Goal: Check status: Check status

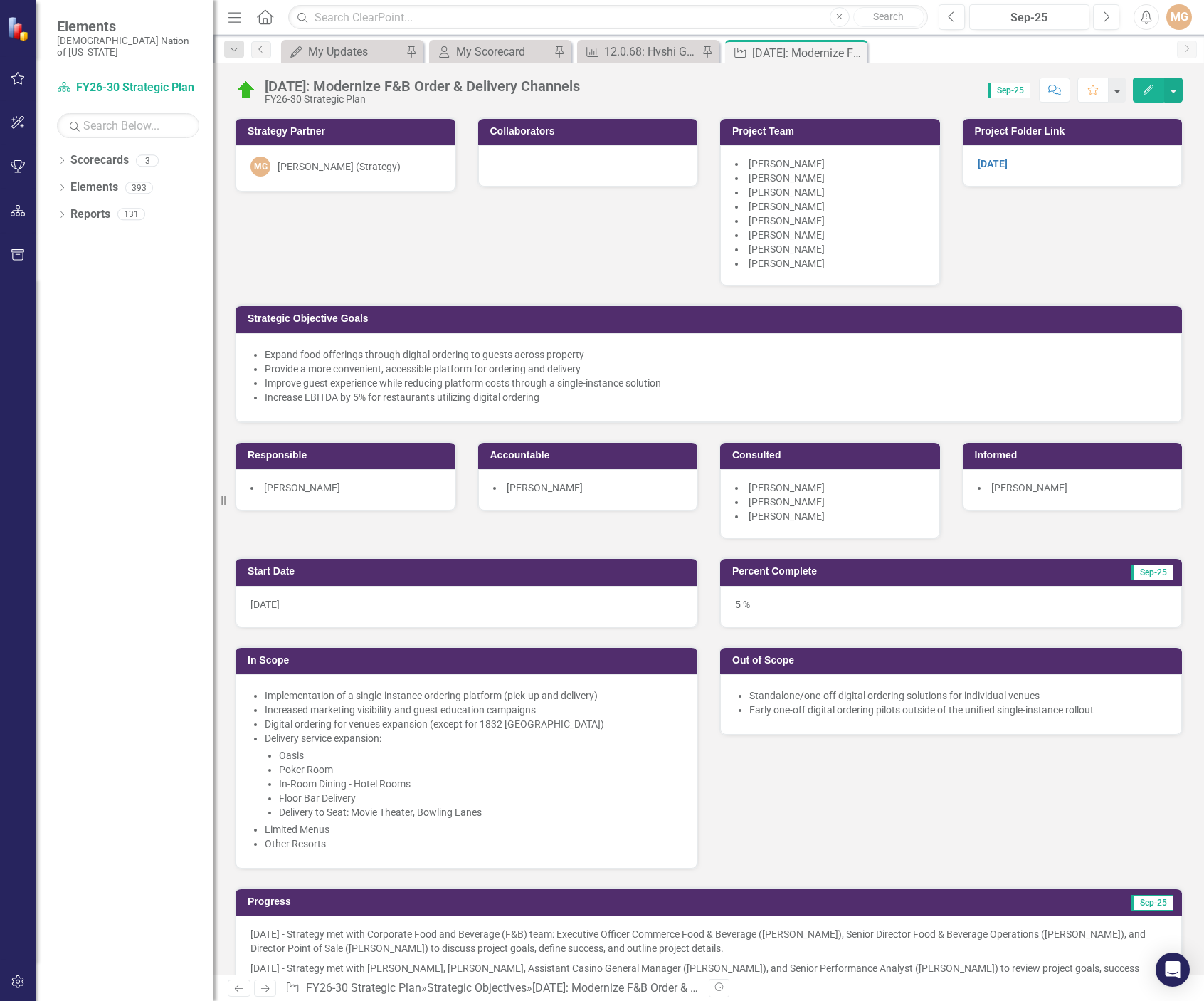
click at [552, 241] on div "Strategy Partner MG Morgan Goad (Strategy) Collaborators Project Team Christoph…" at bounding box center [709, 318] width 969 height 440
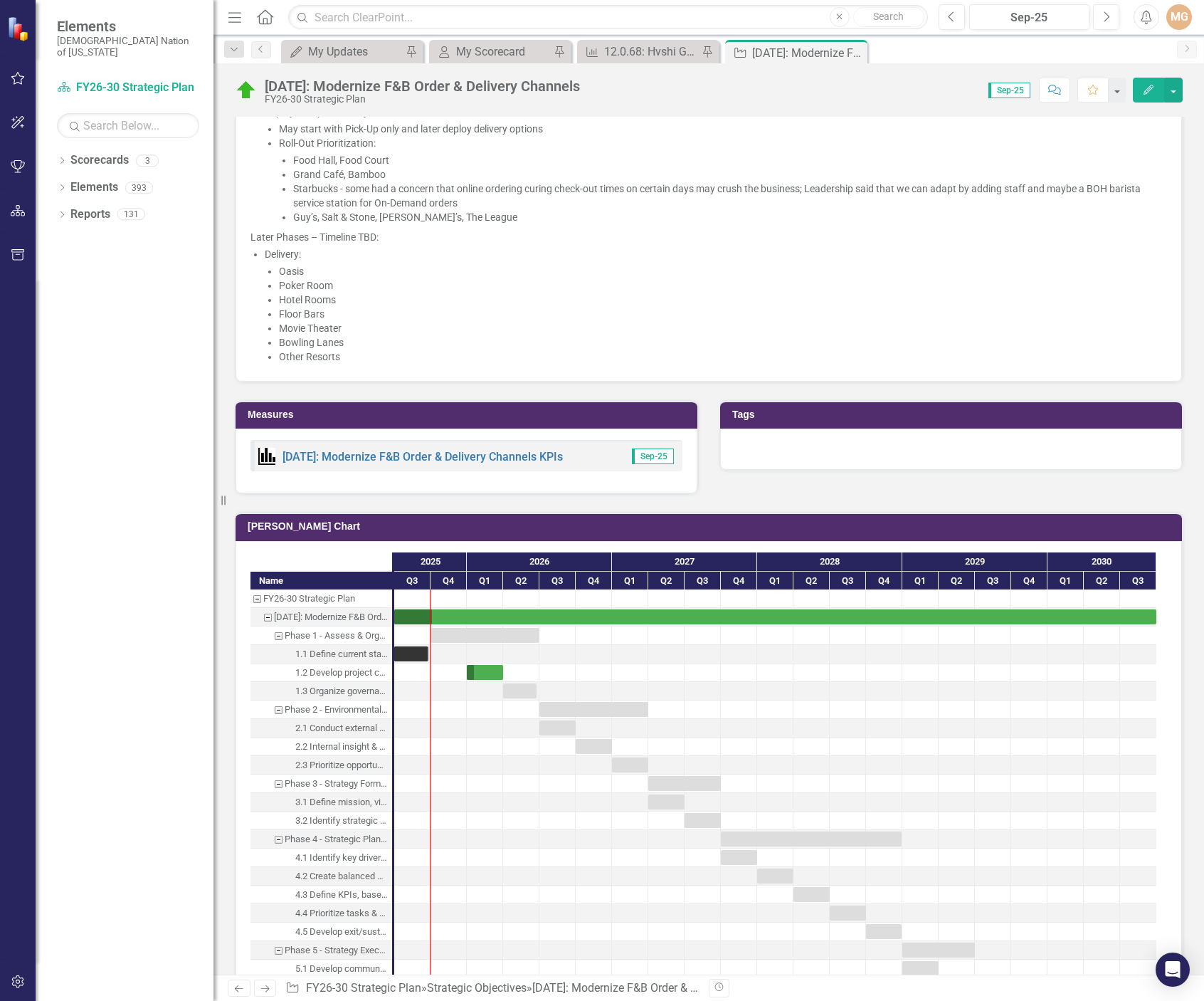
scroll to position [2135, 0]
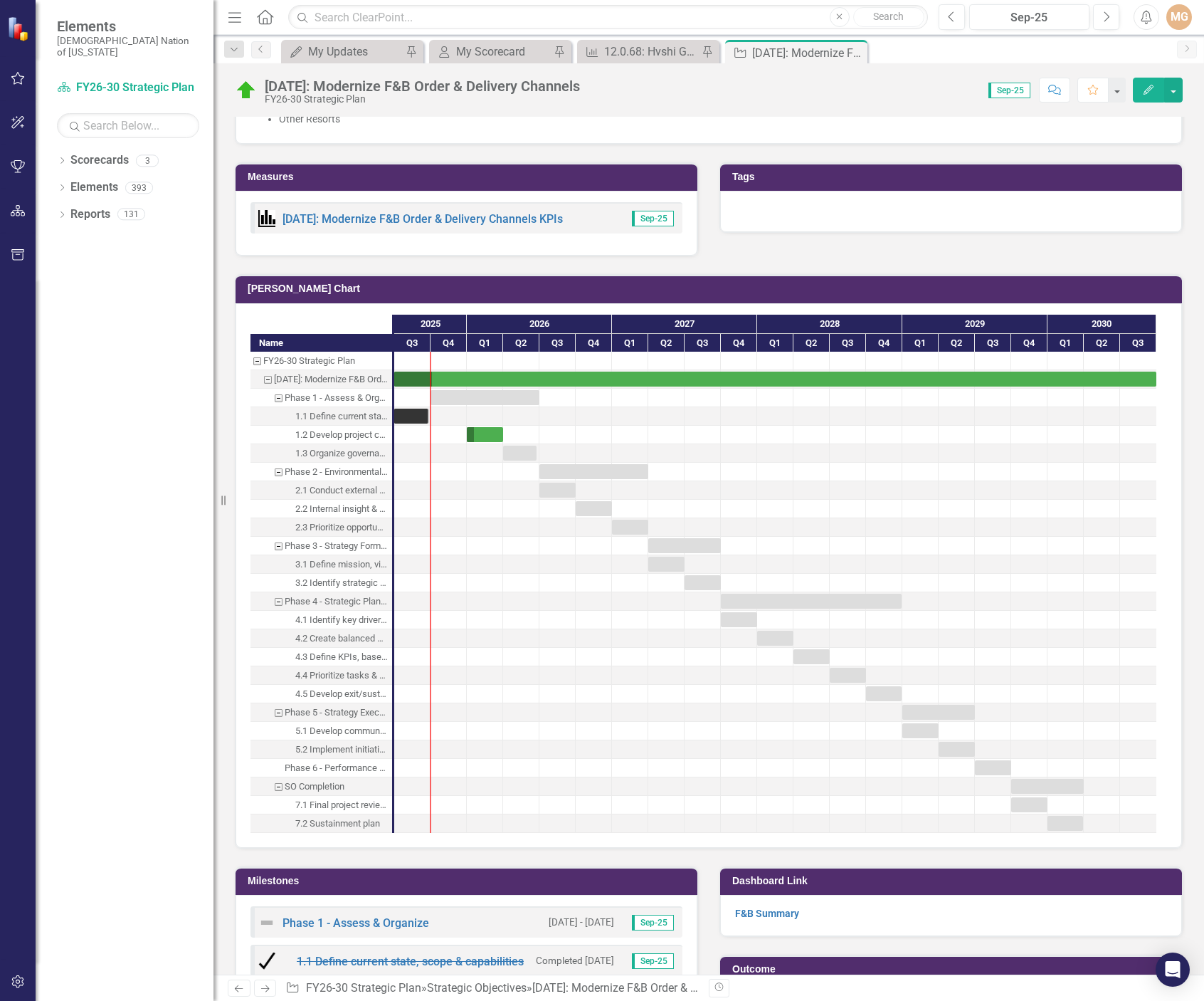
click at [374, 434] on div "1.2 Develop project charter & RACI" at bounding box center [341, 435] width 92 height 19
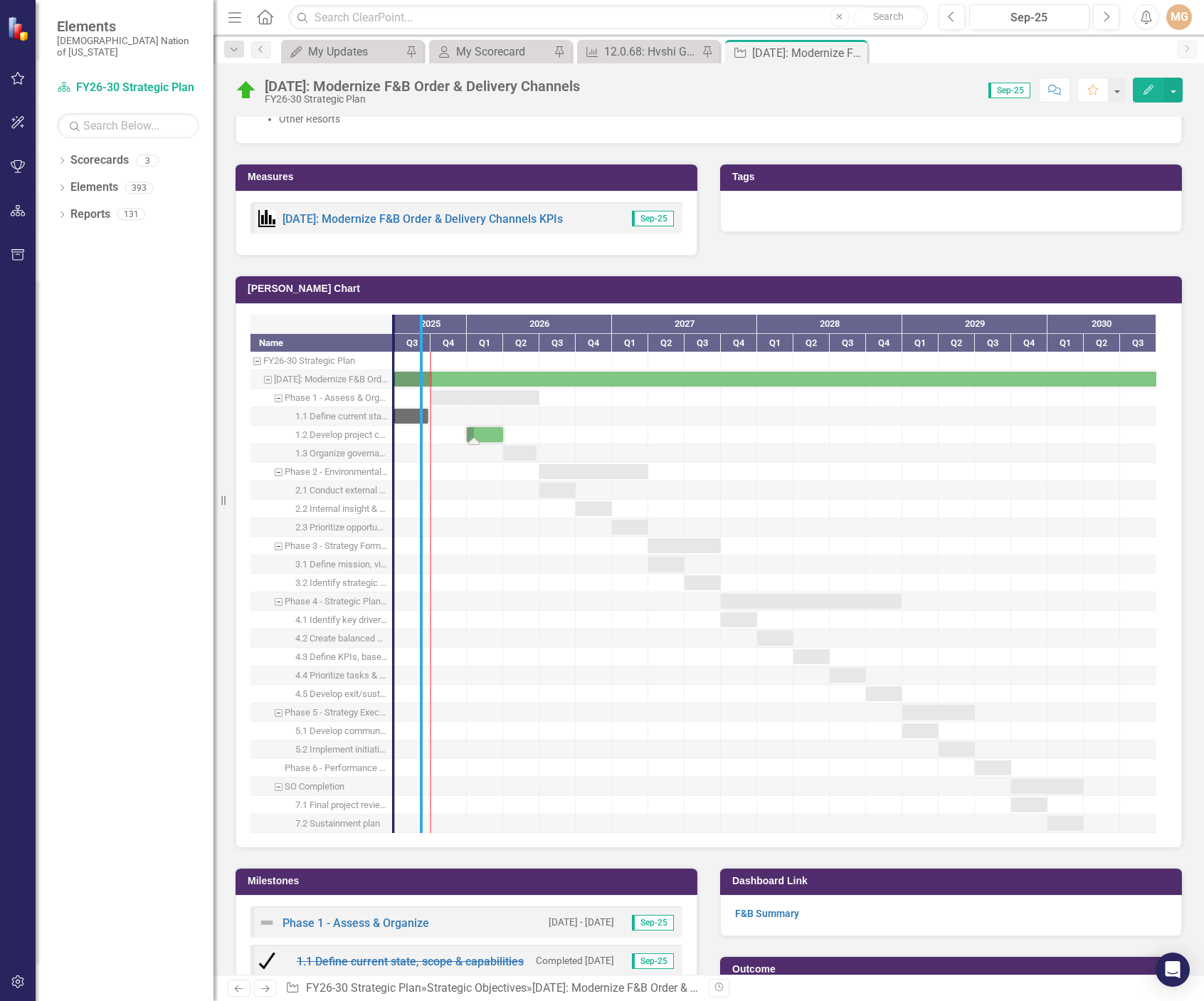
drag, startPoint x: 393, startPoint y: 414, endPoint x: 425, endPoint y: 415, distance: 32.0
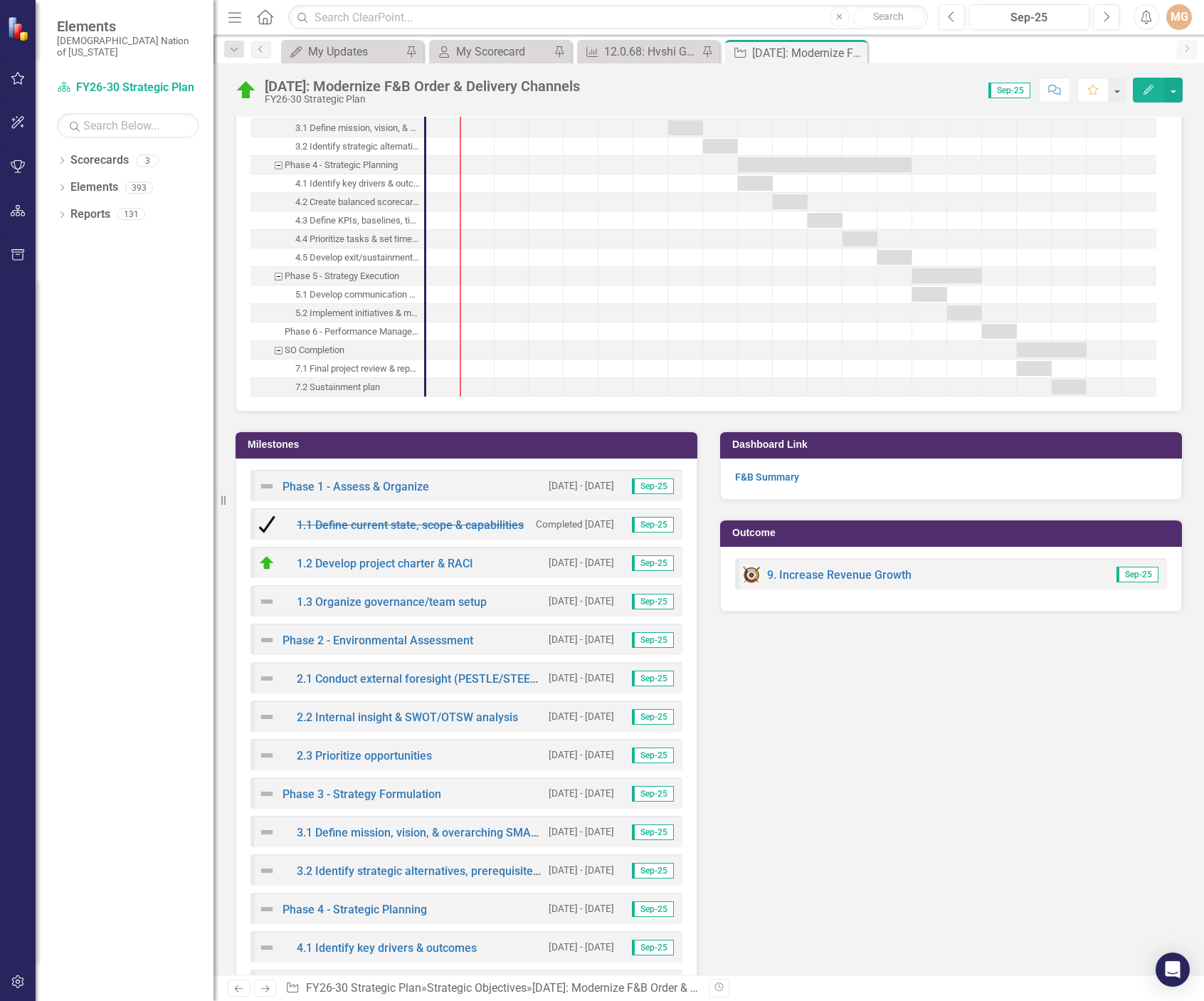
scroll to position [2562, 0]
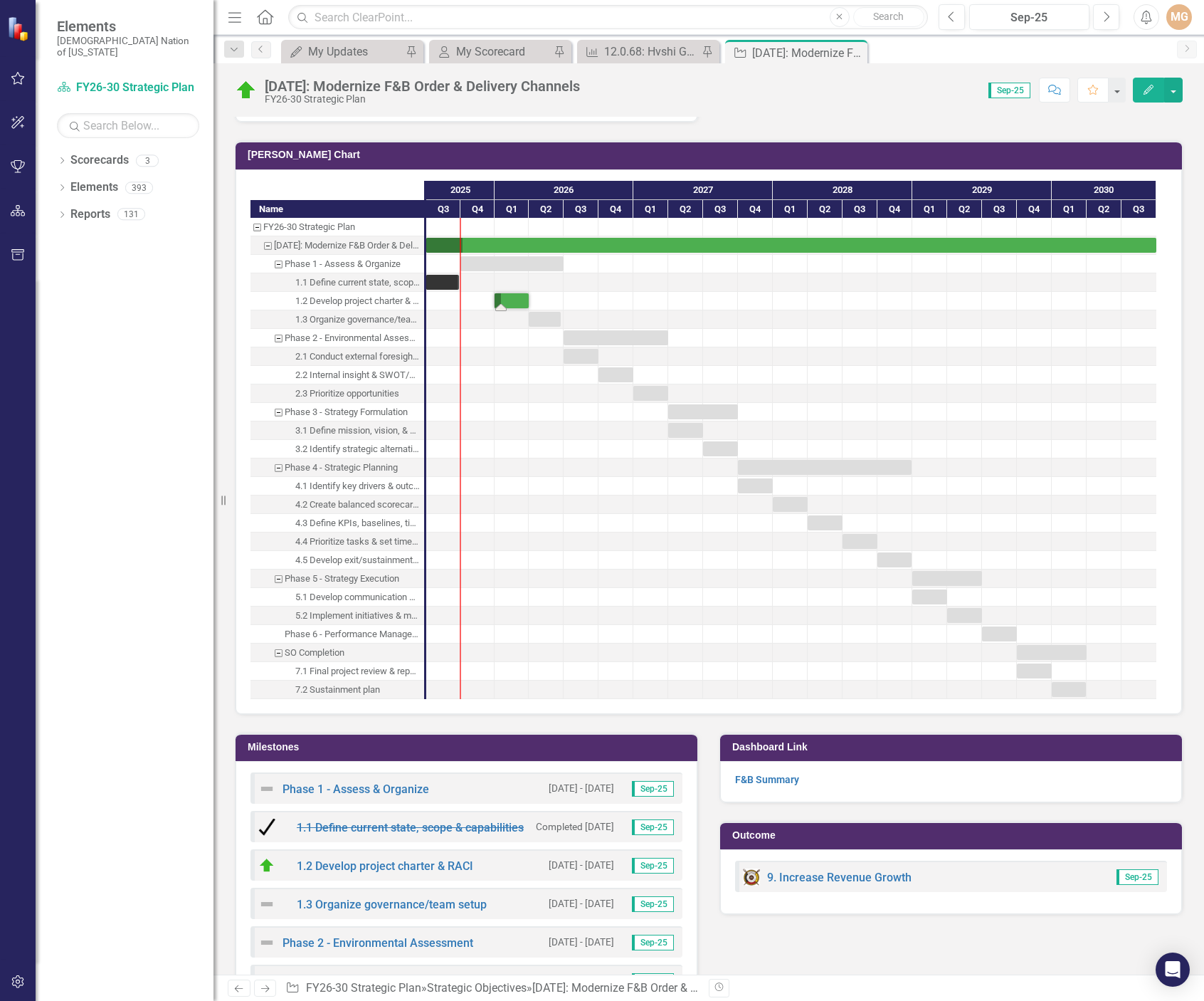
scroll to position [2278, 0]
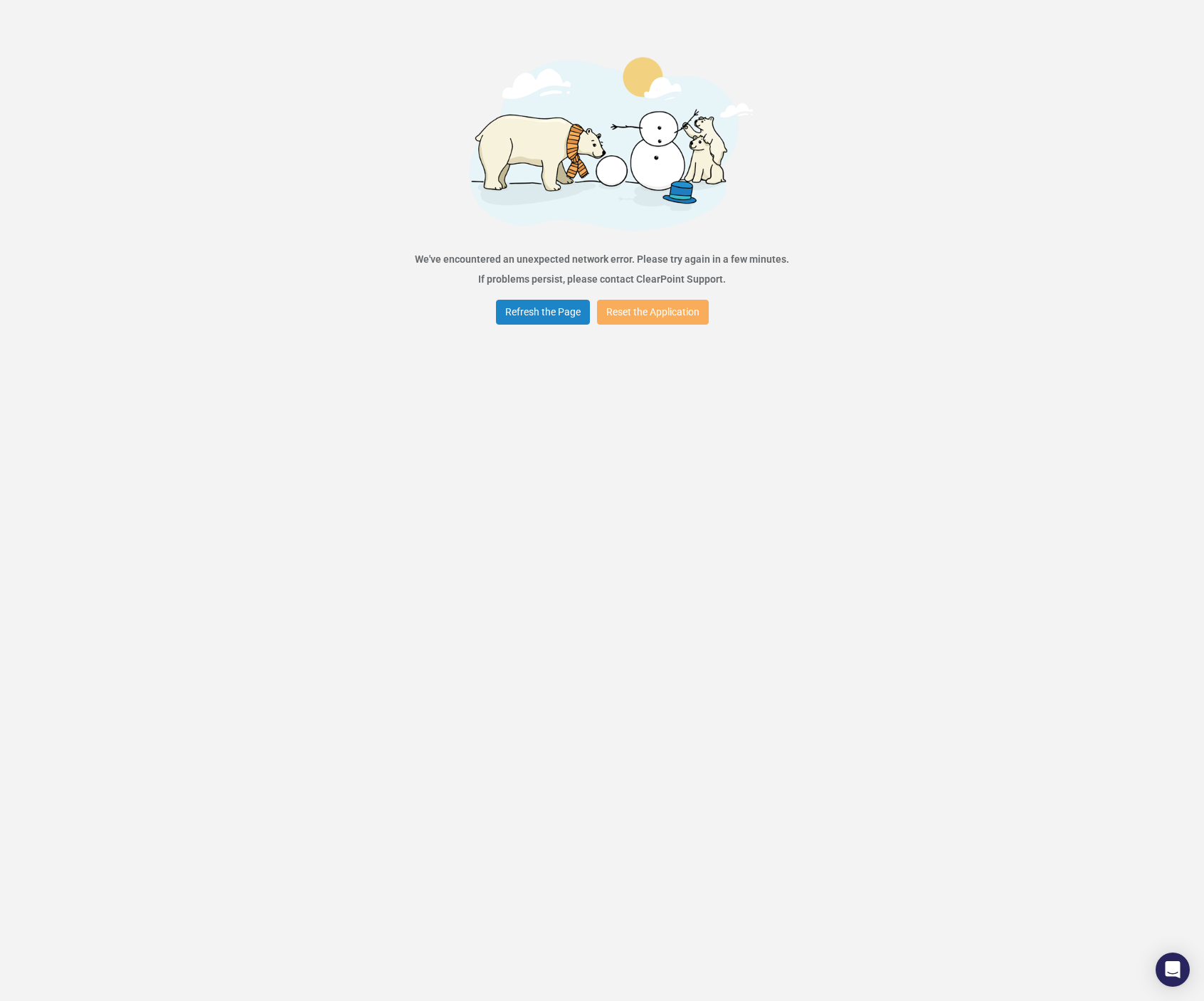
drag, startPoint x: 1104, startPoint y: 480, endPoint x: 999, endPoint y: 328, distance: 184.7
click at [1104, 480] on div "Error We've encountered an unexpected network error. Please try again in a few …" at bounding box center [602, 500] width 1204 height 1001
click at [536, 312] on button "Refresh the Page" at bounding box center [543, 312] width 94 height 25
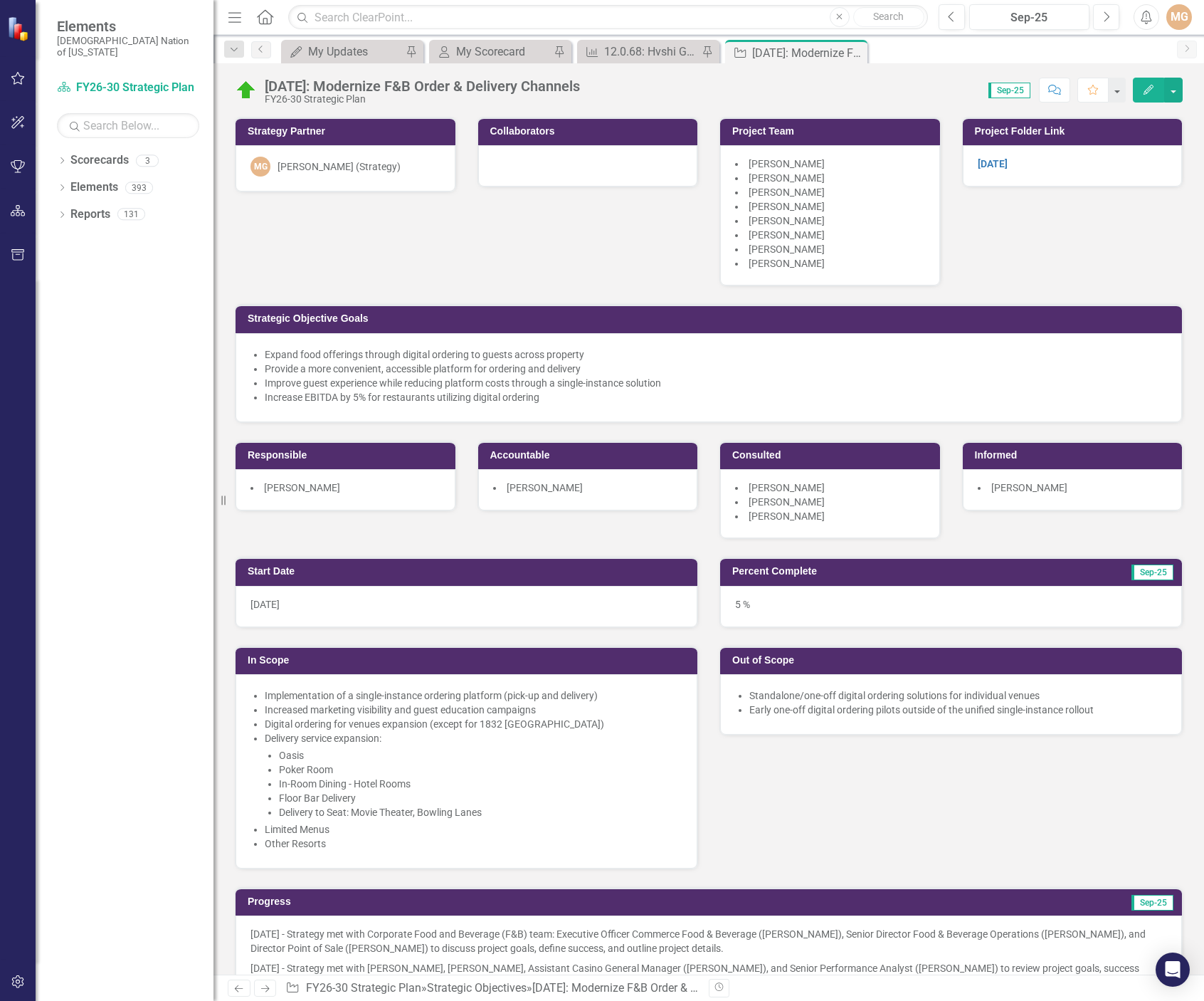
click at [403, 523] on div "Strategy Partner MG [PERSON_NAME] (Strategy) Collaborators Project Team [PERSON…" at bounding box center [709, 318] width 969 height 440
click at [540, 223] on div "Strategy Partner MG Morgan Goad (Strategy) Collaborators Project Team Christoph…" at bounding box center [709, 318] width 969 height 440
click at [475, 248] on div "Strategy Partner MG [PERSON_NAME] (Strategy) Collaborators Project Team [PERSON…" at bounding box center [709, 318] width 969 height 440
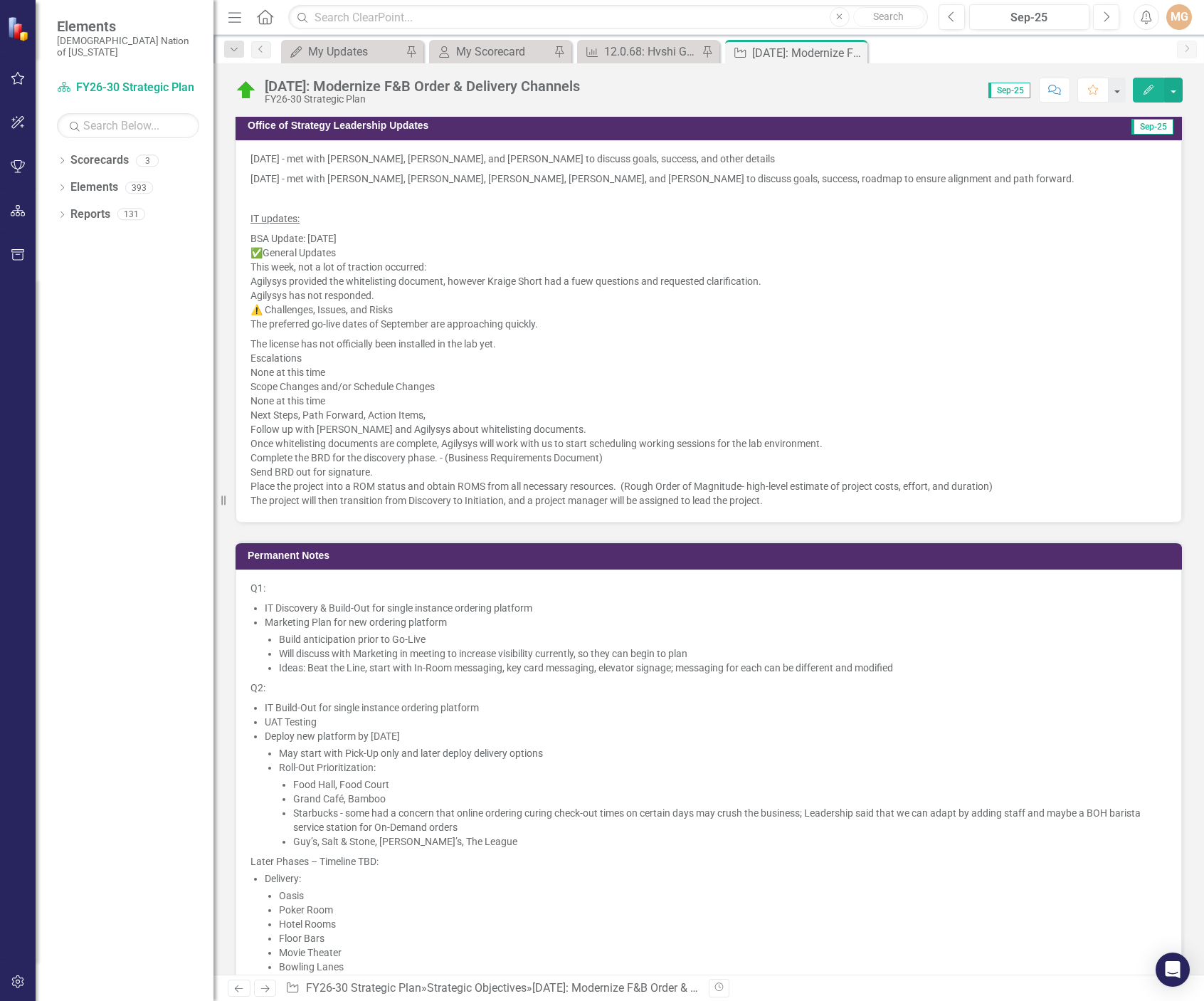
scroll to position [1281, 0]
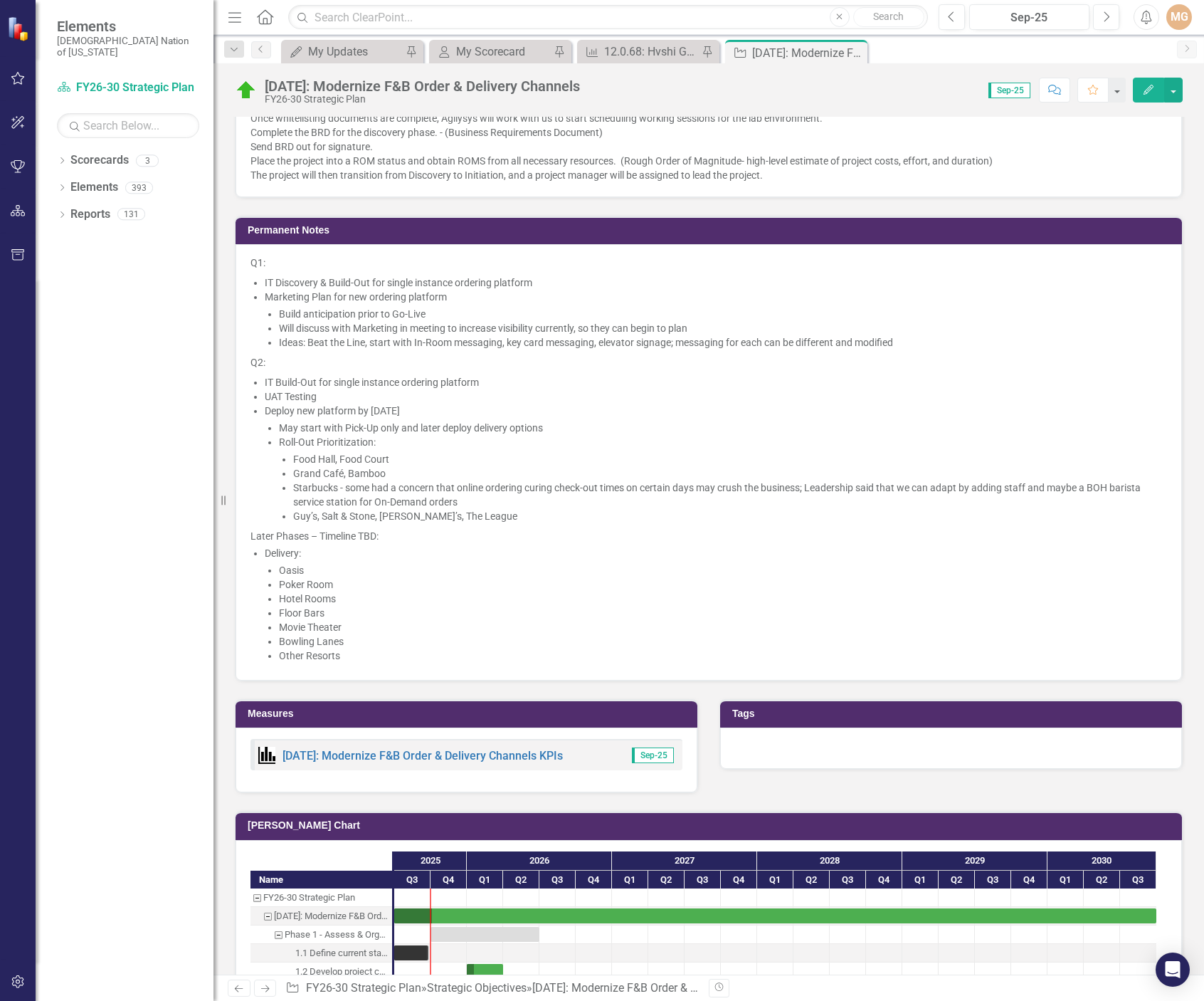
scroll to position [1566, 0]
